Goal: Find contact information: Find contact information

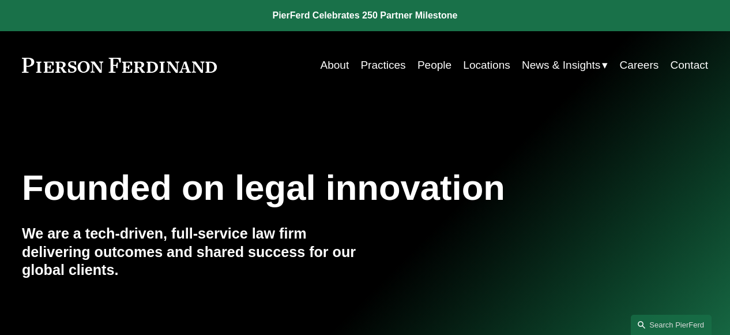
click at [497, 66] on link "Locations" at bounding box center [486, 65] width 47 height 22
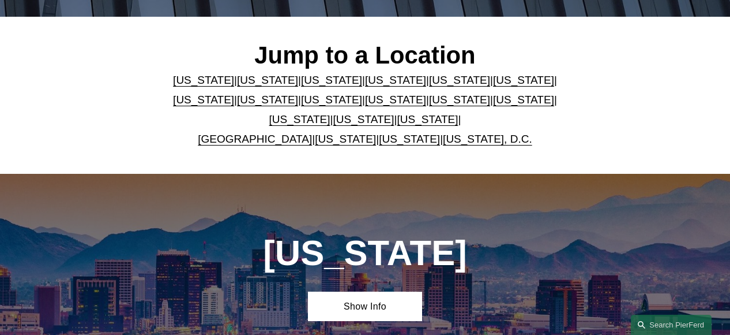
scroll to position [273, 0]
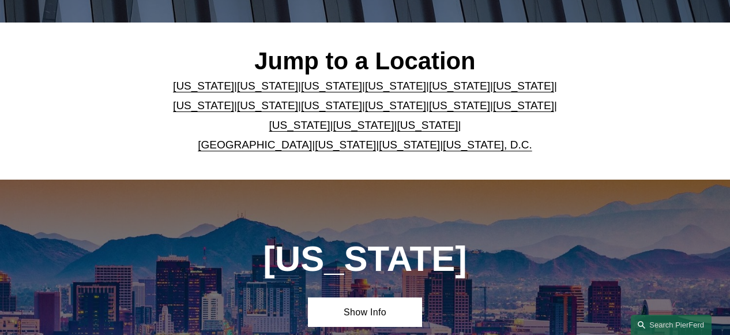
click at [493, 84] on link "[US_STATE]" at bounding box center [523, 86] width 61 height 12
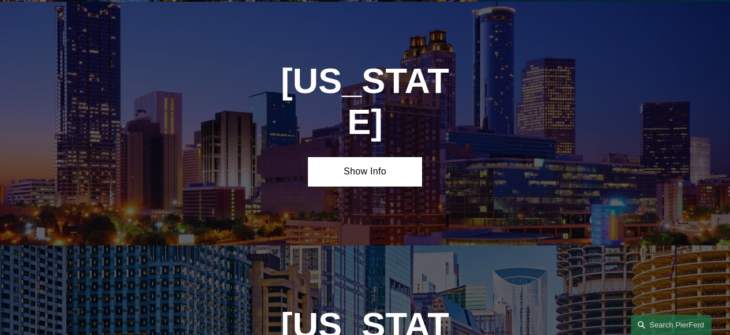
scroll to position [1485, 0]
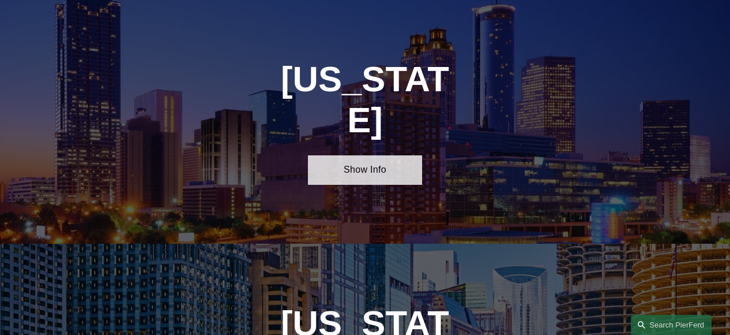
click at [384, 155] on link "Show Info" at bounding box center [365, 169] width 114 height 29
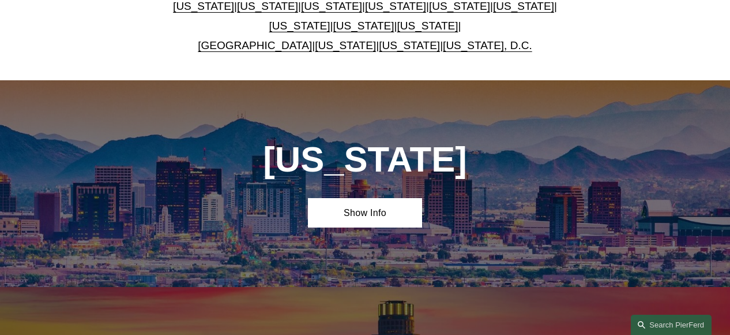
scroll to position [0, 0]
